Goal: Register for event/course

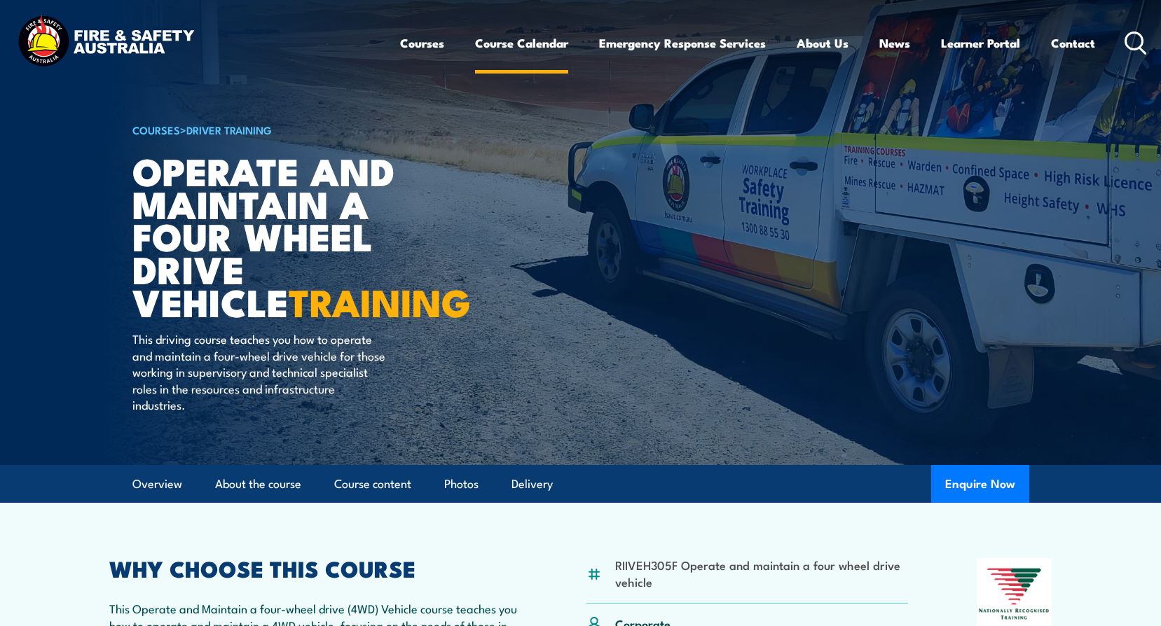
click at [551, 39] on link "Course Calendar" at bounding box center [521, 43] width 93 height 37
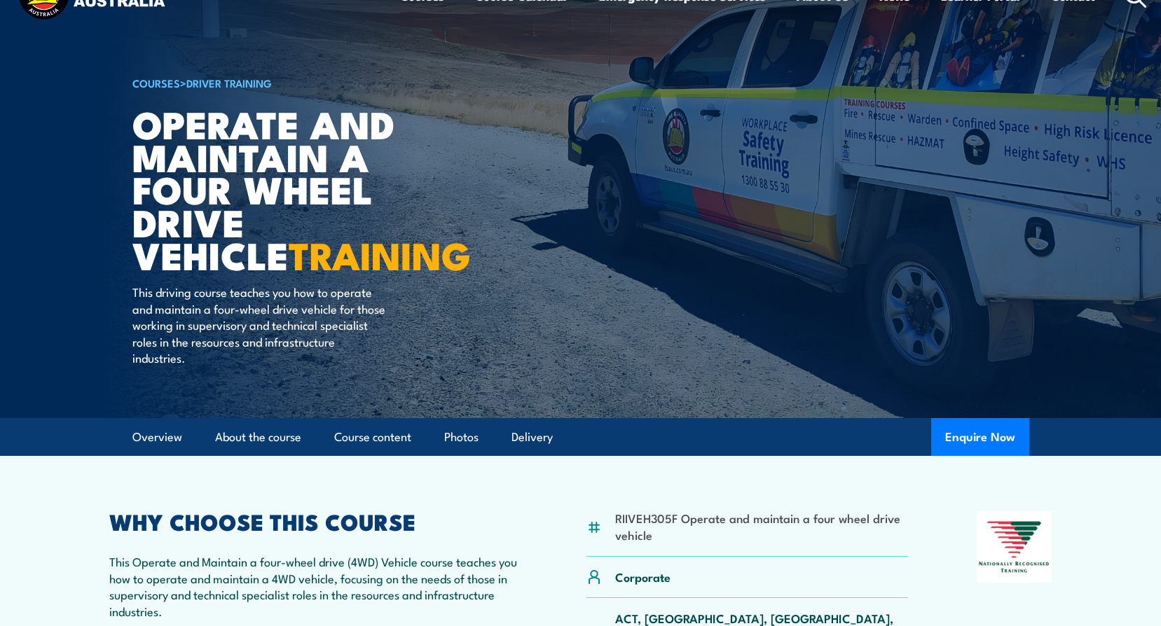
scroll to position [210, 0]
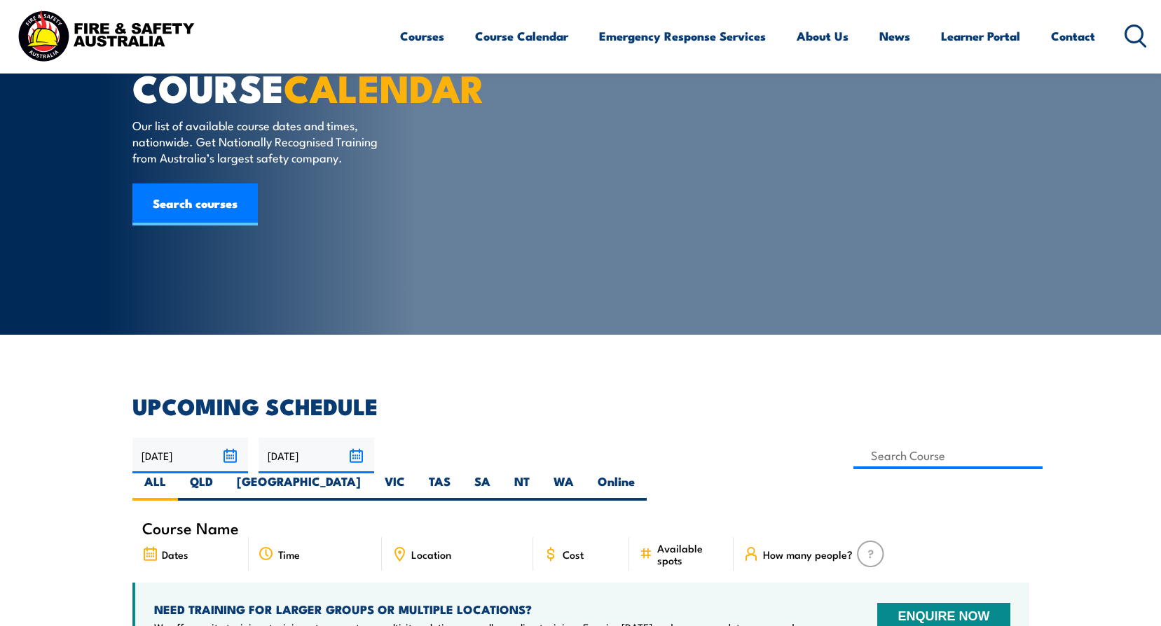
scroll to position [70, 0]
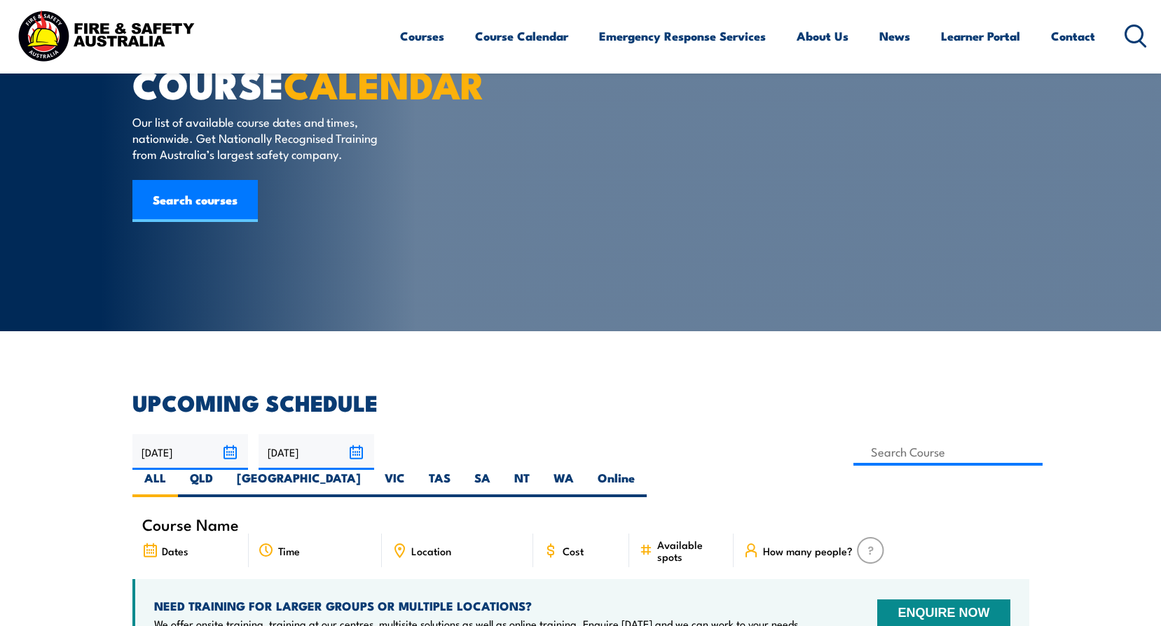
click at [273, 515] on div "Course Name" at bounding box center [580, 524] width 897 height 19
click at [853, 454] on input at bounding box center [948, 452] width 190 height 27
paste input "FWPCOT3325 Operate 4WD vehicle on unsealed road FWPCOT3326 Recover 4WD vehicle"
drag, startPoint x: 553, startPoint y: 448, endPoint x: 397, endPoint y: 441, distance: 156.4
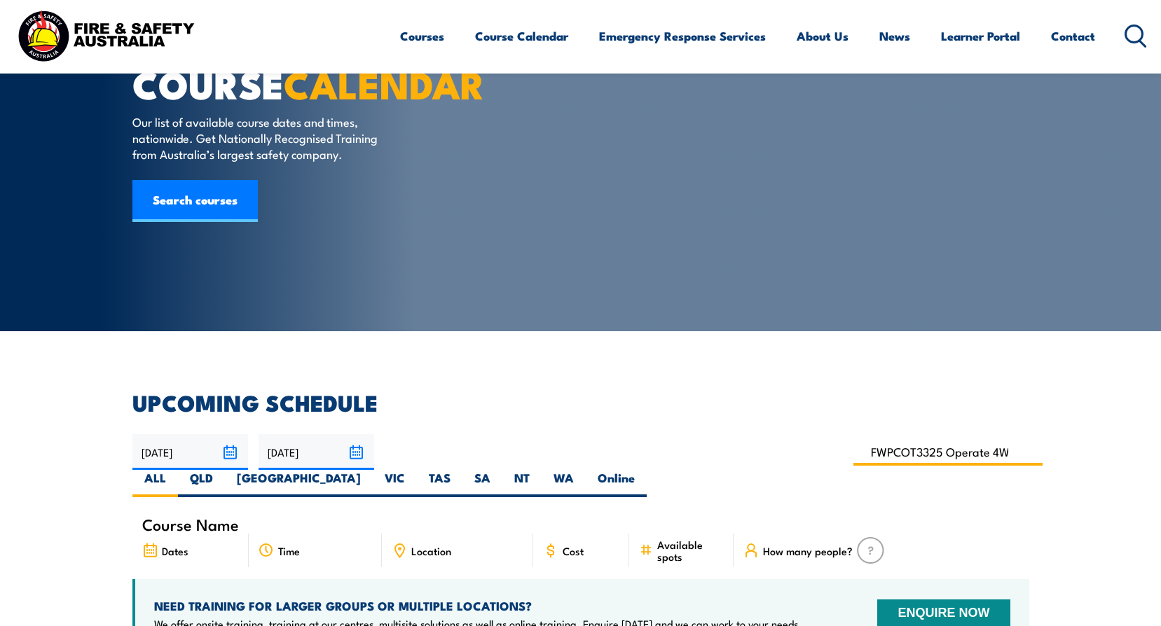
click at [353, 469] on div "[DATE] [DATE]" at bounding box center [580, 465] width 897 height 63
click at [853, 453] on input "FWPCOT3325 Operate 4WD vehicle on unsealed road FWPCOT3326 Recover 4WD vehicle" at bounding box center [948, 452] width 190 height 27
drag, startPoint x: 500, startPoint y: 452, endPoint x: 627, endPoint y: 445, distance: 127.7
click at [626, 445] on div "[DATE] [DATE]" at bounding box center [580, 465] width 897 height 63
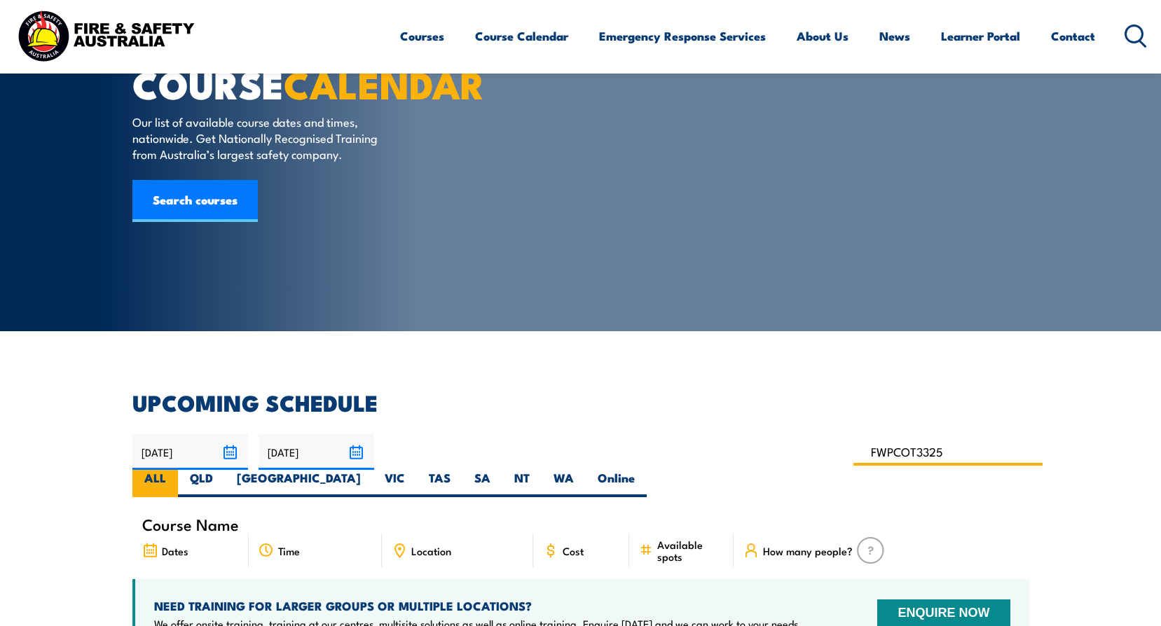
scroll to position [0, 0]
type input "FWPCOT3325"
click at [853, 451] on input "FWPCOT3325" at bounding box center [948, 452] width 190 height 27
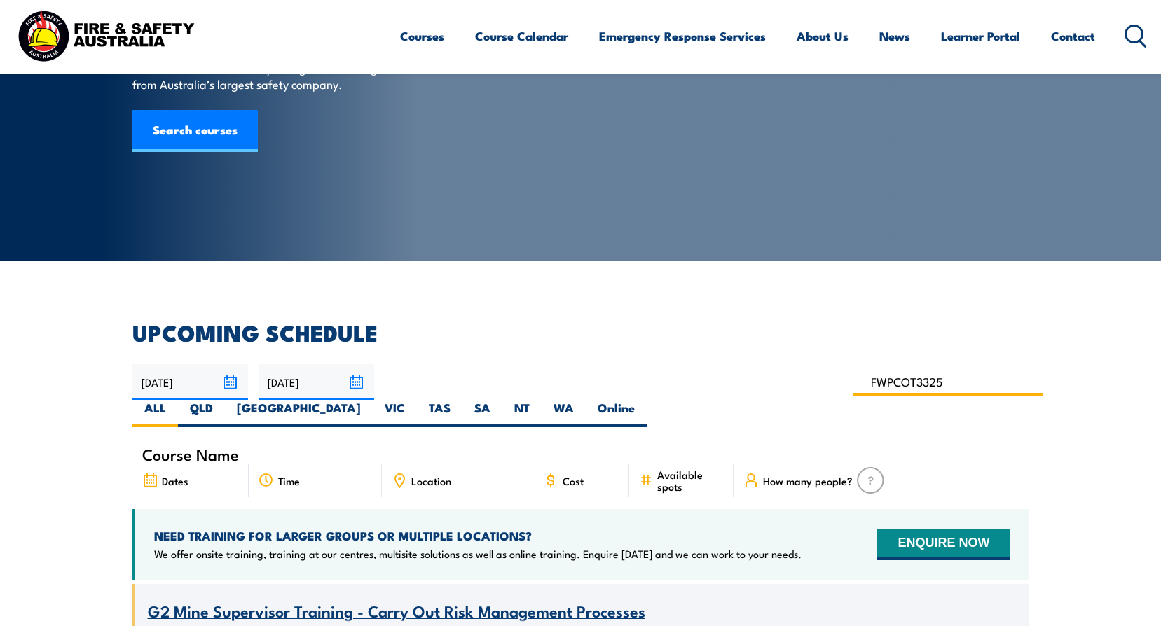
click at [853, 378] on input "FWPCOT3325" at bounding box center [948, 382] width 190 height 27
click at [357, 380] on input "[DATE]" at bounding box center [317, 382] width 116 height 36
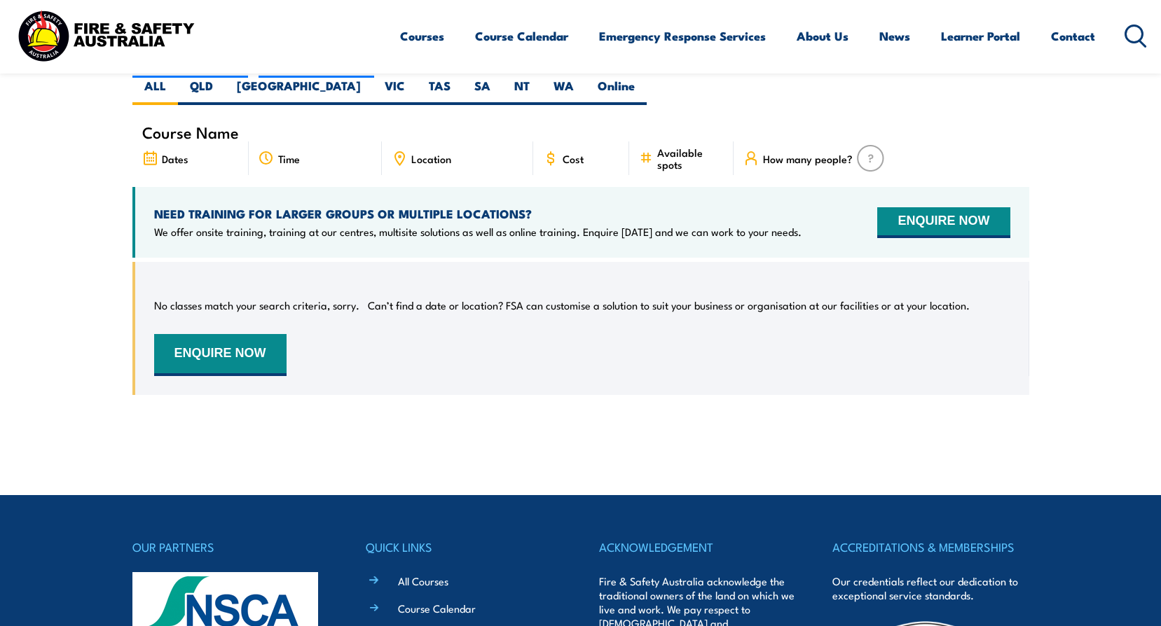
click at [413, 380] on div "No classes match your search criteria, sorry. Can’t find a date or location? FS…" at bounding box center [580, 339] width 897 height 154
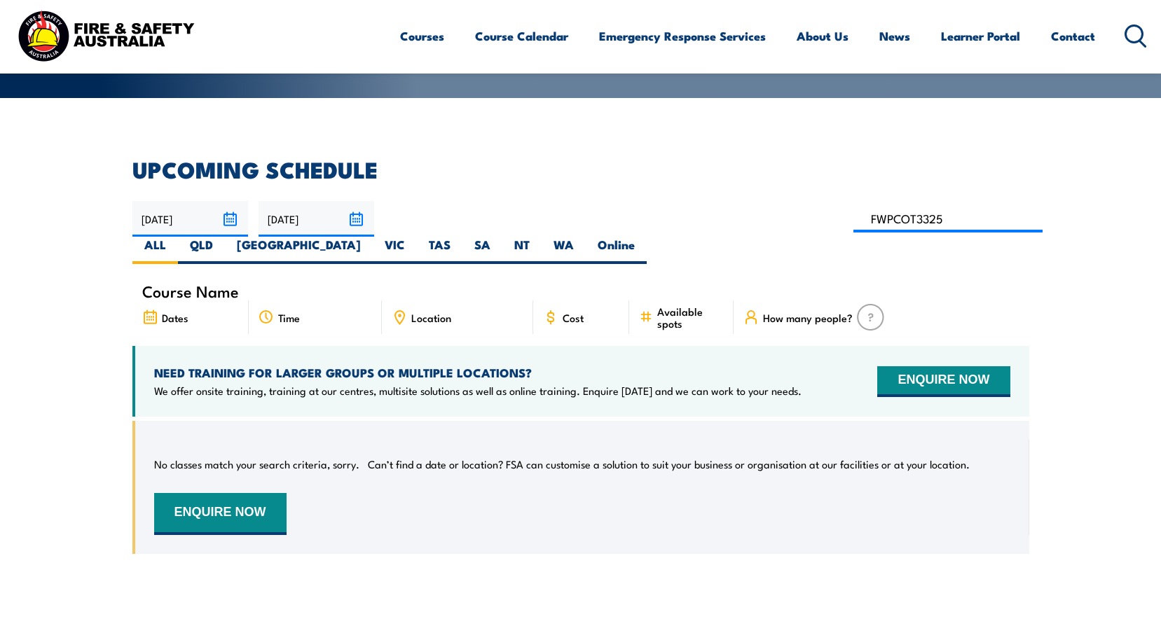
scroll to position [252, 0]
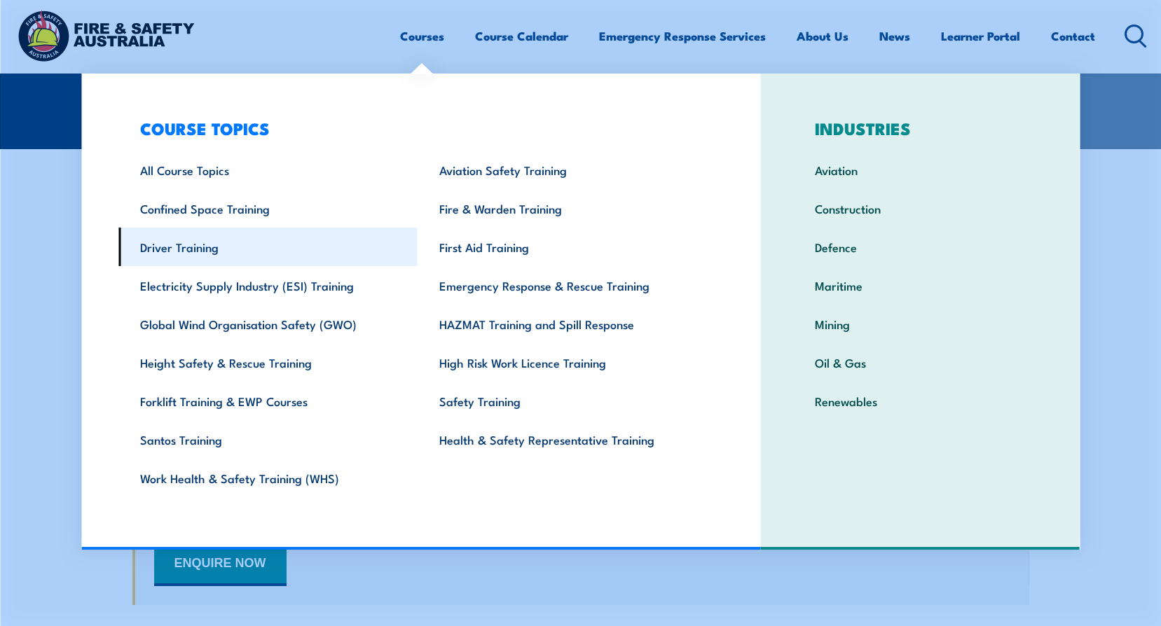
click at [232, 244] on link "Driver Training" at bounding box center [267, 247] width 299 height 39
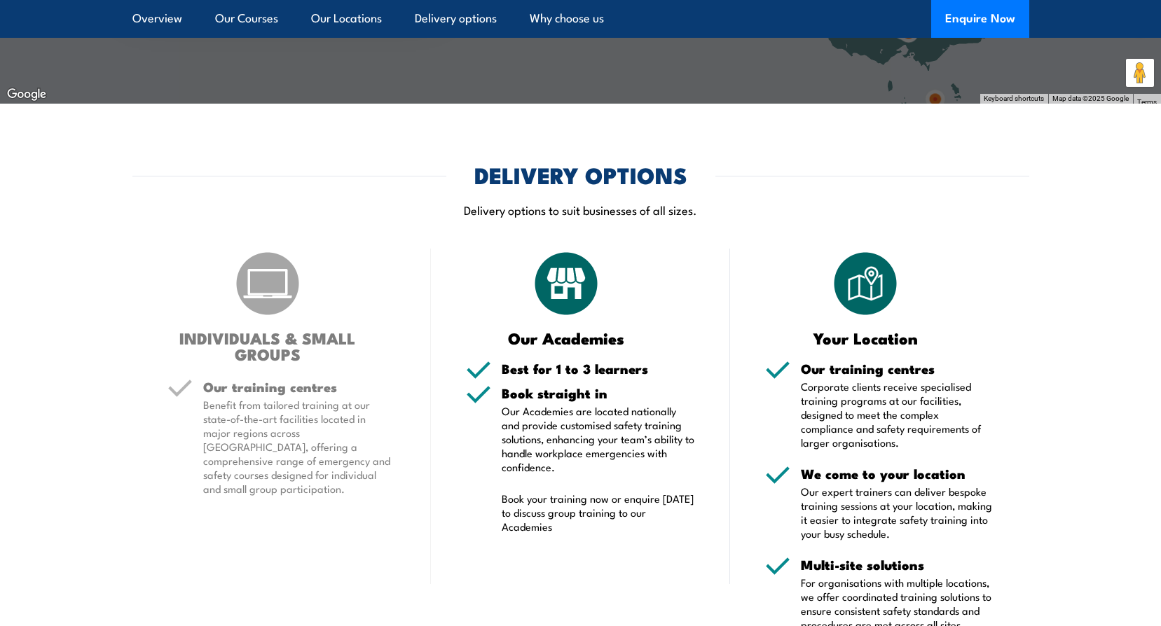
scroll to position [2382, 0]
